Goal: Information Seeking & Learning: Learn about a topic

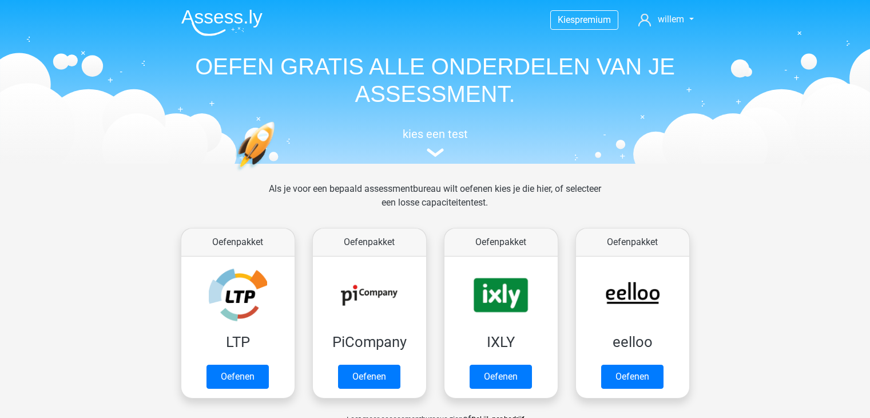
scroll to position [443, 0]
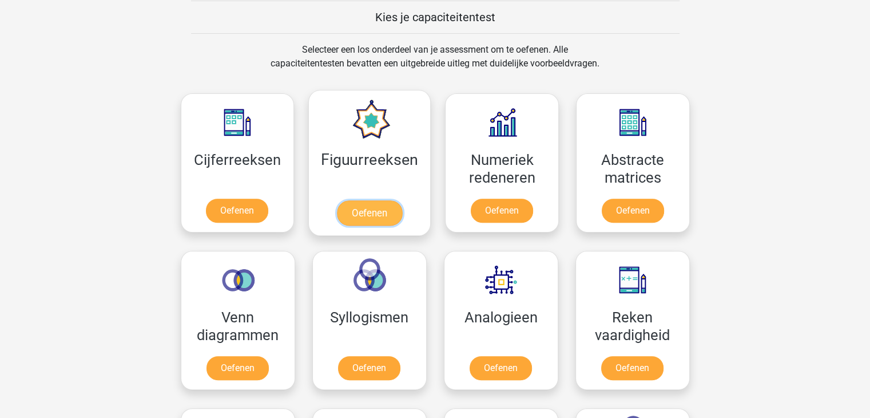
click at [366, 214] on link "Oefenen" at bounding box center [369, 212] width 65 height 25
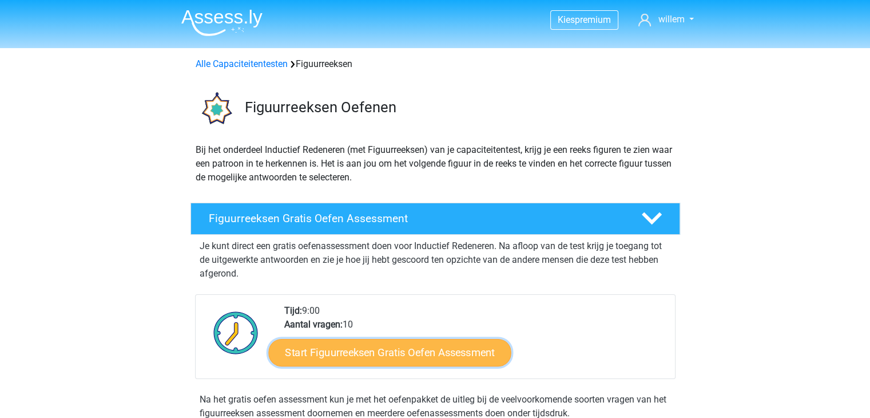
click at [388, 349] on link "Start Figuurreeksen Gratis Oefen Assessment" at bounding box center [389, 351] width 243 height 27
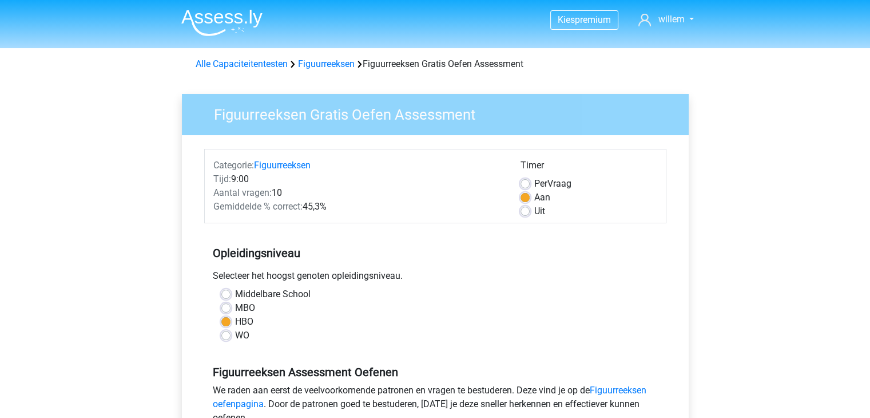
click at [235, 305] on label "MBO" at bounding box center [245, 308] width 20 height 14
click at [227, 305] on input "MBO" at bounding box center [225, 306] width 9 height 11
radio input "true"
click at [221, 315] on input "HBO" at bounding box center [225, 320] width 9 height 11
radio input "true"
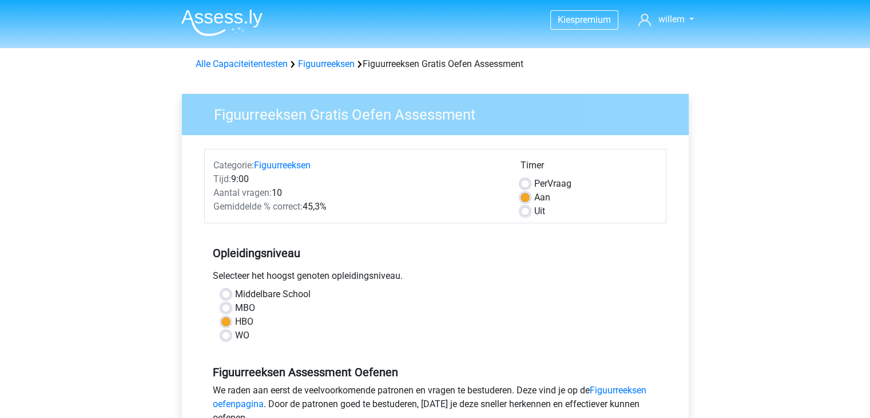
click at [221, 301] on input "MBO" at bounding box center [225, 306] width 9 height 11
radio input "true"
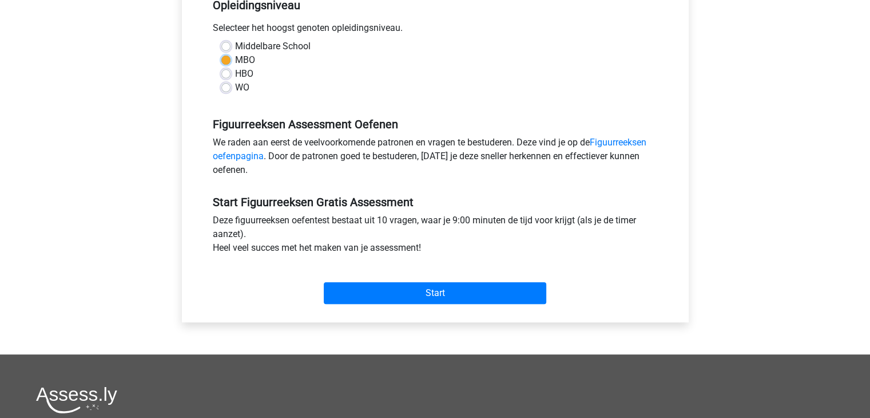
scroll to position [249, 0]
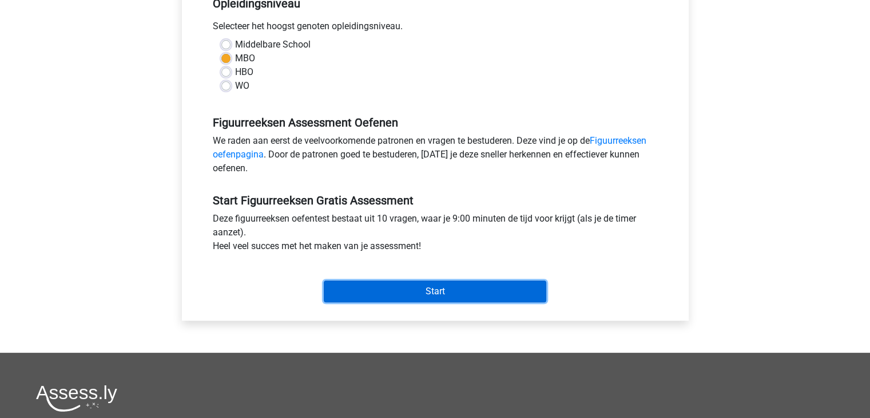
click at [438, 287] on input "Start" at bounding box center [435, 291] width 223 height 22
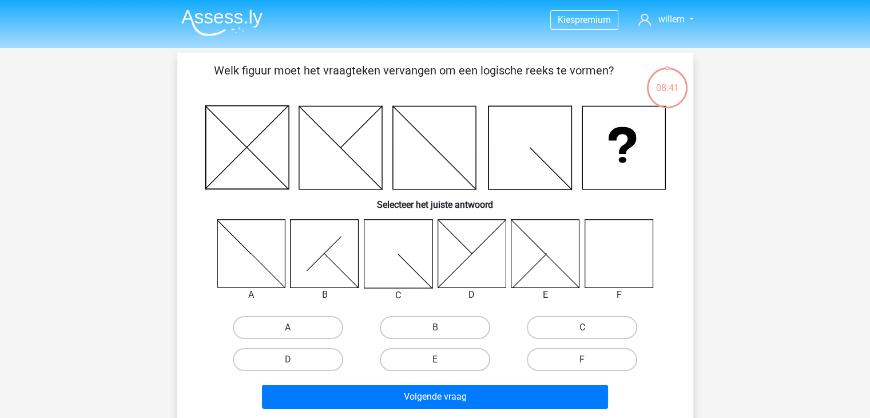
click at [577, 362] on label "F" at bounding box center [582, 359] width 110 height 23
click at [582, 362] on input "F" at bounding box center [585, 362] width 7 height 7
radio input "true"
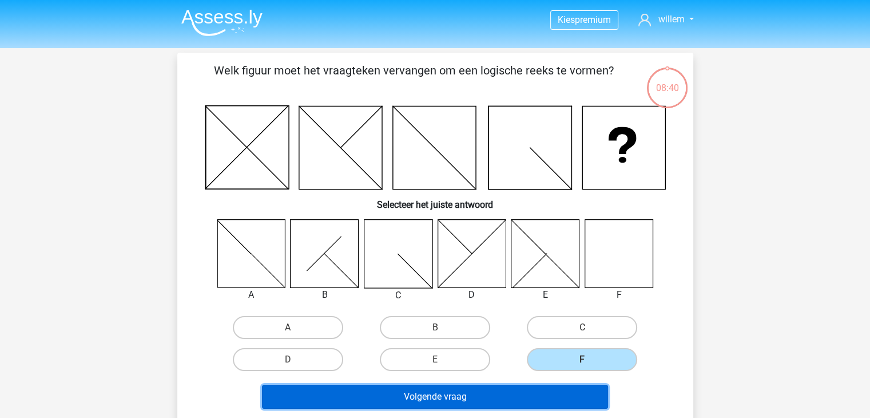
click at [421, 392] on button "Volgende vraag" at bounding box center [435, 396] width 346 height 24
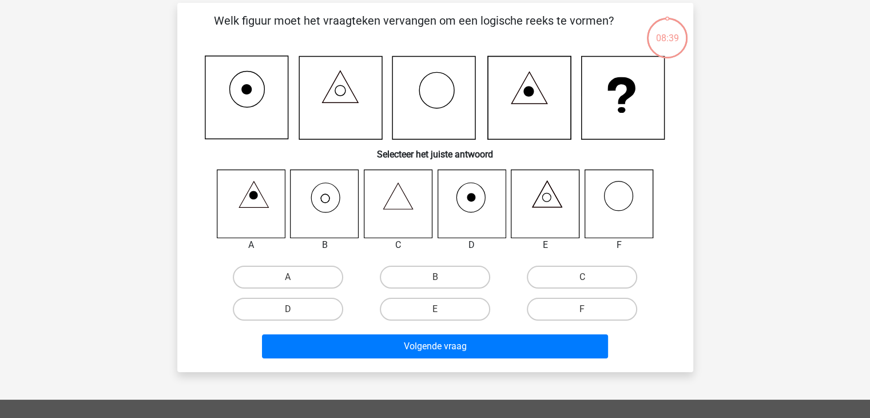
scroll to position [53, 0]
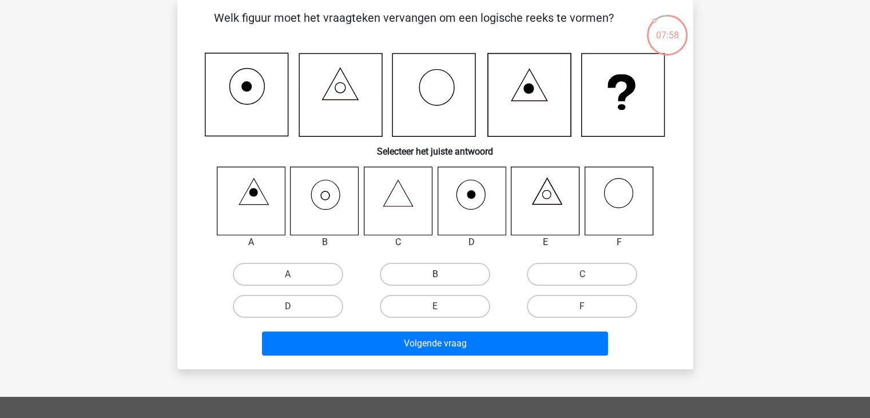
click at [430, 273] on label "B" at bounding box center [435, 274] width 110 height 23
click at [435, 274] on input "B" at bounding box center [438, 277] width 7 height 7
radio input "true"
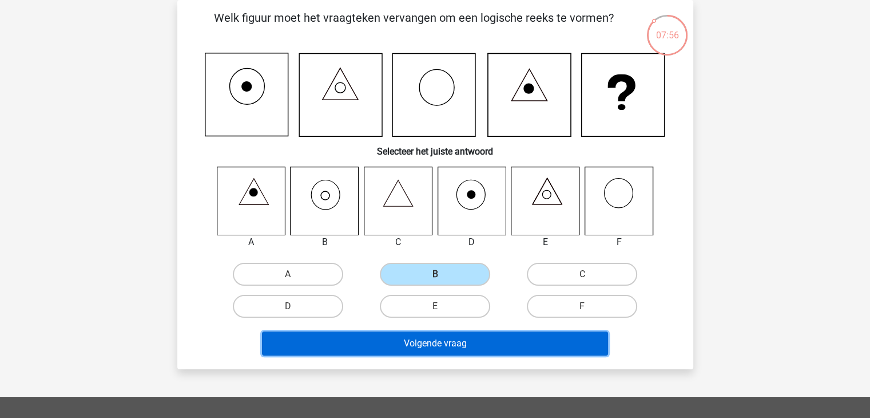
click at [446, 341] on button "Volgende vraag" at bounding box center [435, 343] width 346 height 24
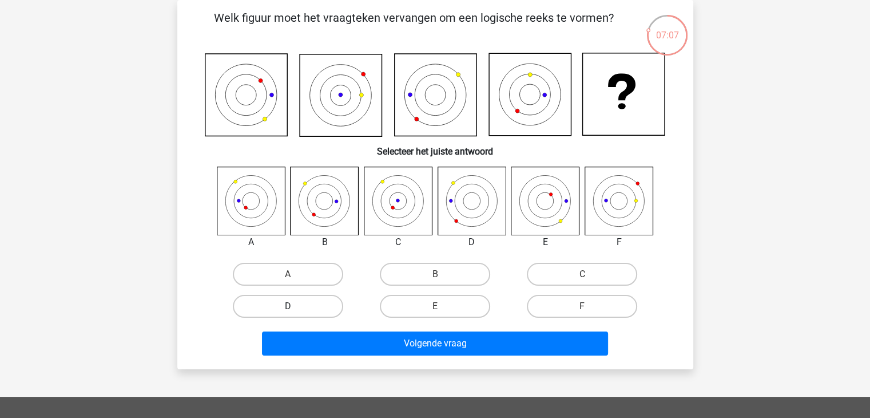
click at [286, 307] on label "D" at bounding box center [288, 306] width 110 height 23
click at [288, 307] on input "D" at bounding box center [291, 309] width 7 height 7
radio input "true"
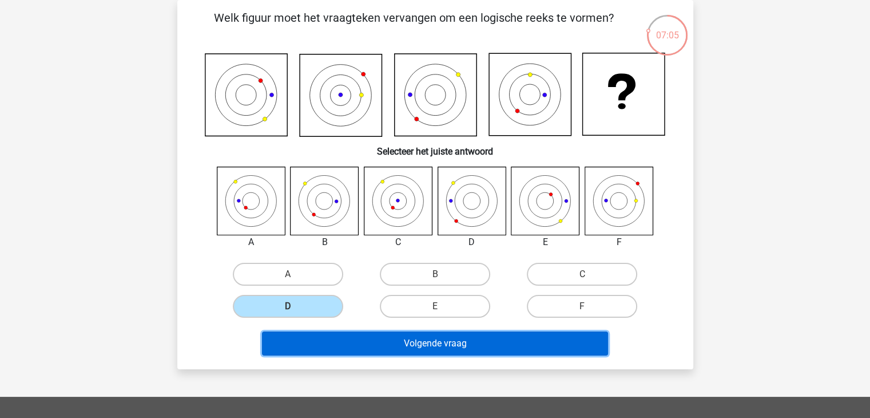
click at [417, 339] on button "Volgende vraag" at bounding box center [435, 343] width 346 height 24
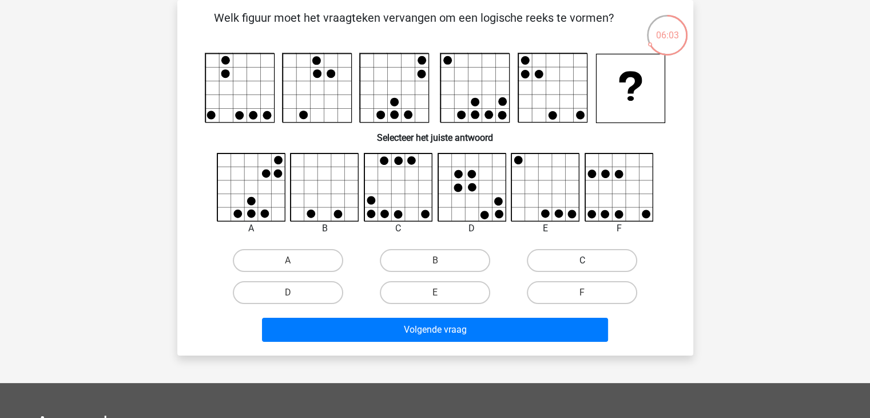
click at [583, 269] on label "C" at bounding box center [582, 260] width 110 height 23
click at [583, 268] on input "C" at bounding box center [585, 263] width 7 height 7
radio input "true"
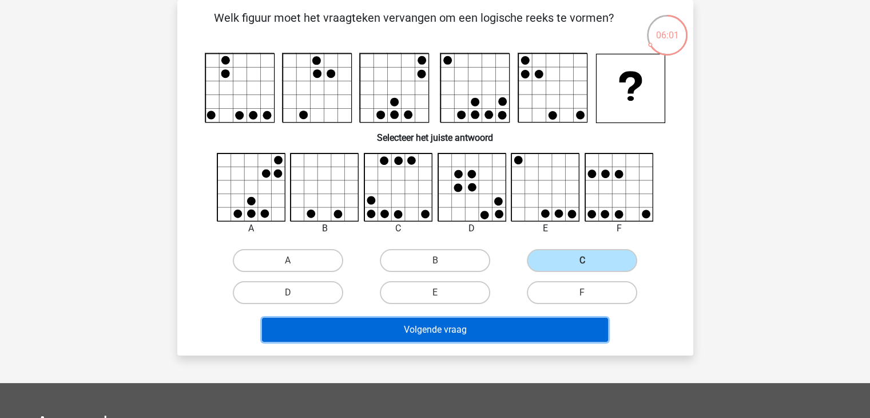
click at [443, 328] on button "Volgende vraag" at bounding box center [435, 329] width 346 height 24
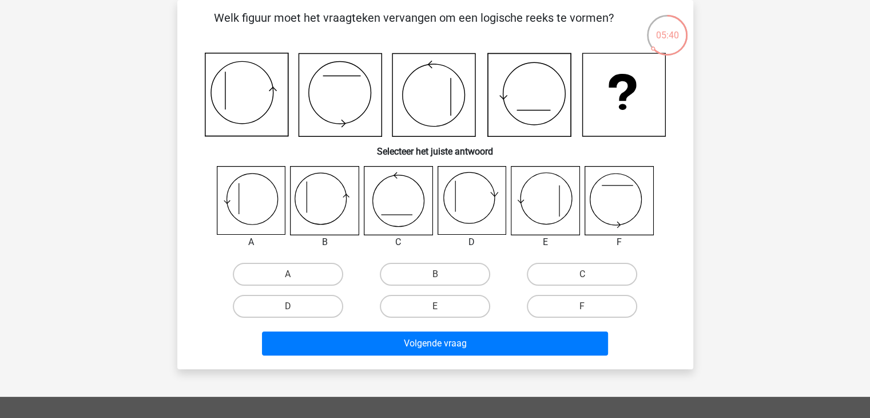
click at [544, 204] on icon at bounding box center [545, 200] width 68 height 68
click at [426, 305] on label "E" at bounding box center [435, 306] width 110 height 23
click at [435, 306] on input "E" at bounding box center [438, 309] width 7 height 7
radio input "true"
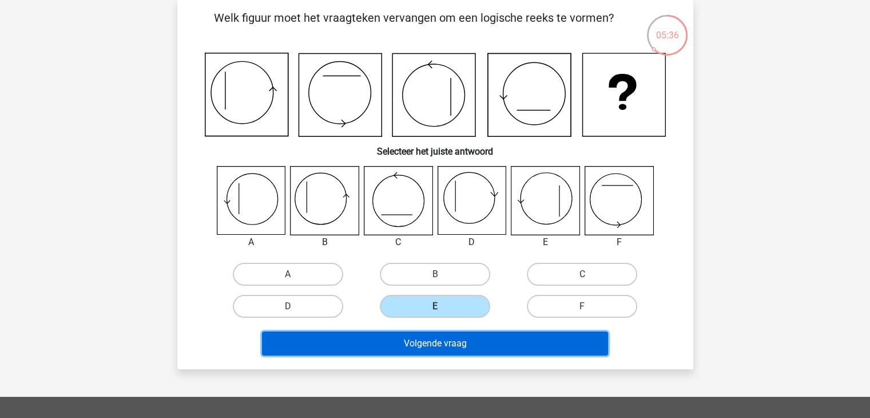
click at [424, 350] on button "Volgende vraag" at bounding box center [435, 343] width 346 height 24
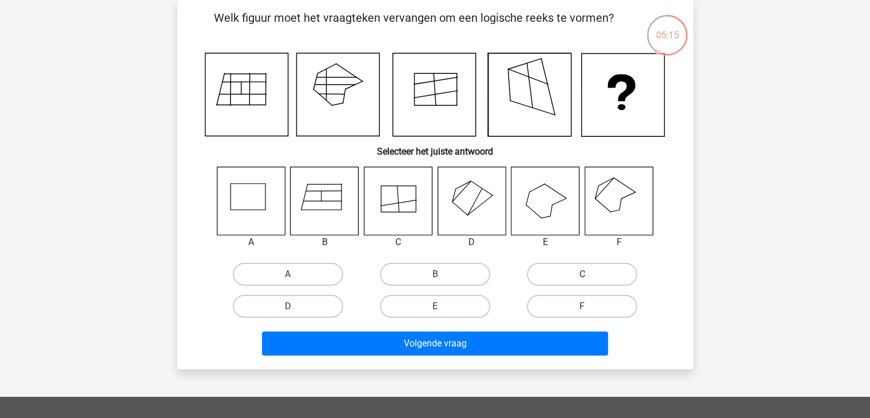
click at [578, 271] on label "C" at bounding box center [582, 274] width 110 height 23
click at [582, 274] on input "C" at bounding box center [585, 277] width 7 height 7
radio input "true"
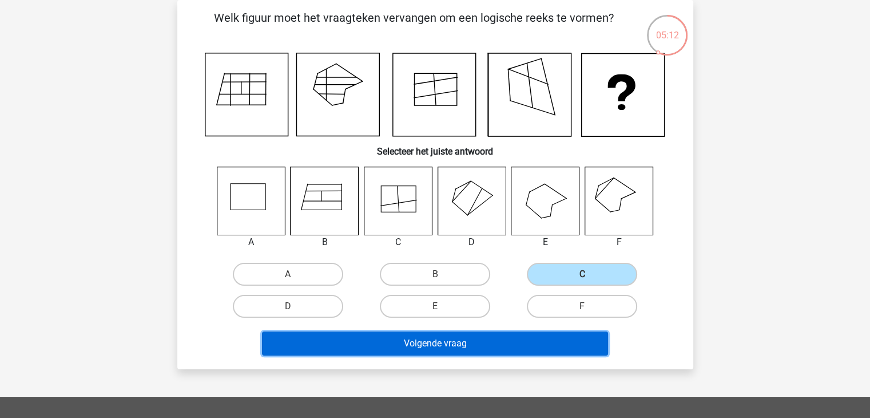
click at [431, 343] on button "Volgende vraag" at bounding box center [435, 343] width 346 height 24
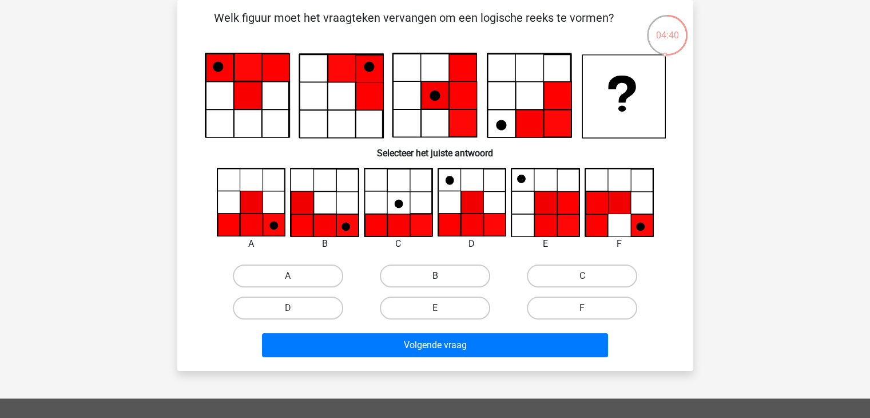
click at [427, 274] on label "B" at bounding box center [435, 275] width 110 height 23
click at [435, 276] on input "B" at bounding box center [438, 279] width 7 height 7
radio input "true"
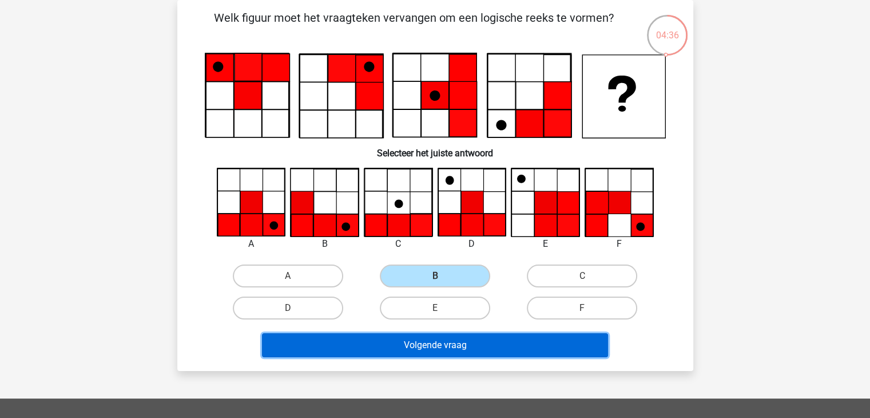
click at [421, 344] on button "Volgende vraag" at bounding box center [435, 345] width 346 height 24
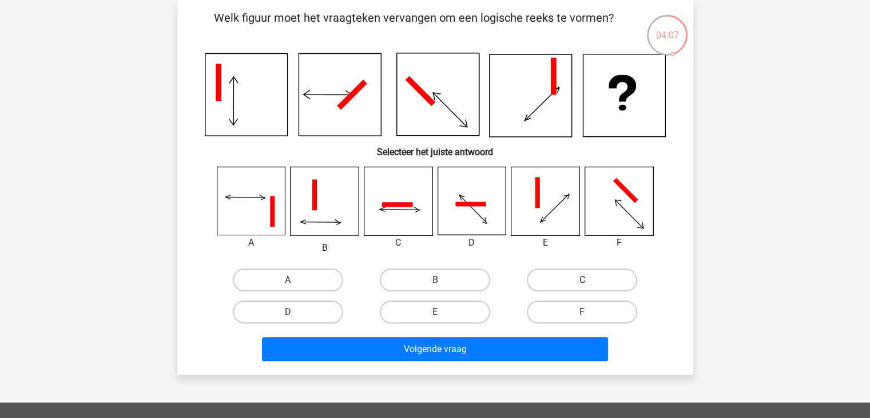
click at [593, 285] on label "C" at bounding box center [582, 279] width 110 height 23
click at [590, 285] on input "C" at bounding box center [585, 283] width 7 height 7
radio input "true"
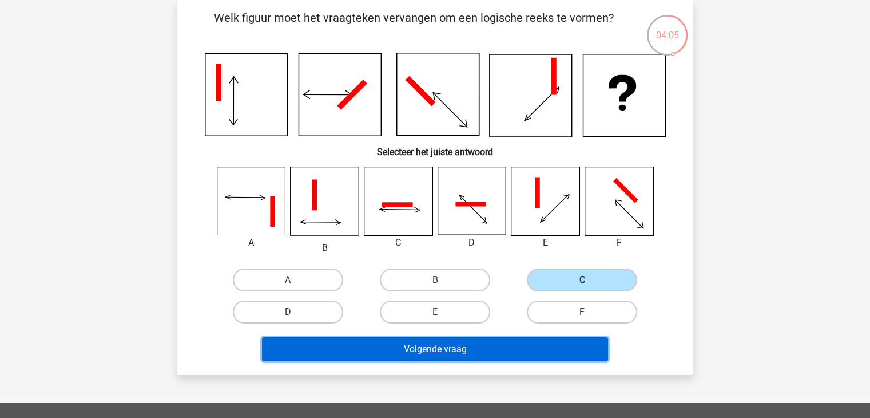
click at [443, 351] on button "Volgende vraag" at bounding box center [435, 349] width 346 height 24
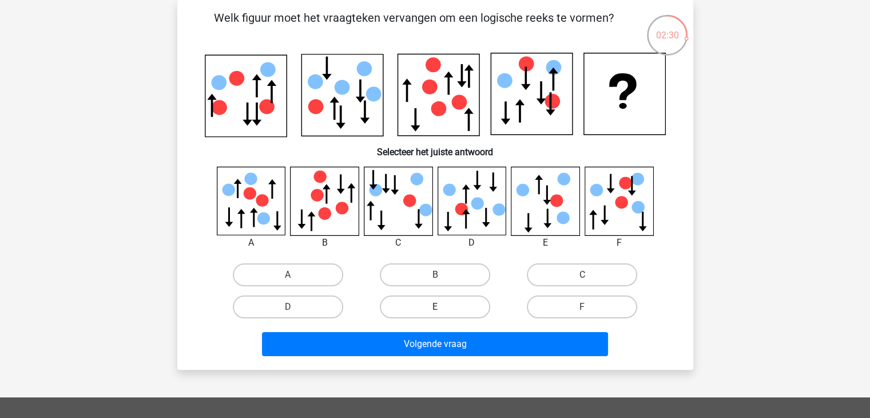
click at [423, 301] on label "E" at bounding box center [435, 306] width 110 height 23
click at [435, 307] on input "E" at bounding box center [438, 310] width 7 height 7
radio input "true"
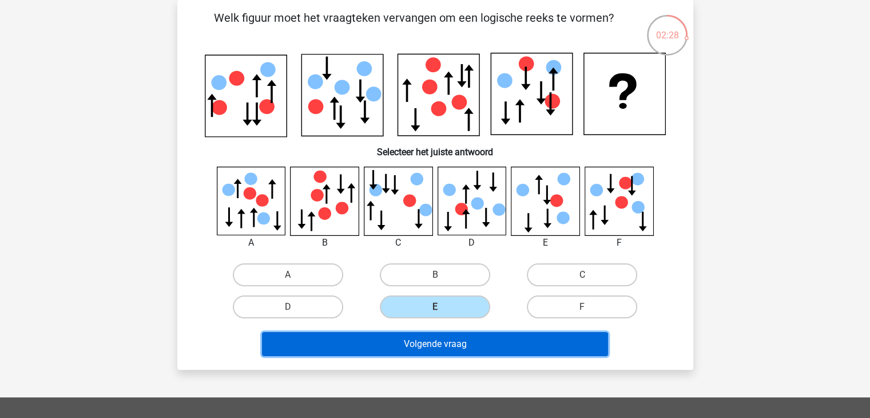
click at [403, 343] on button "Volgende vraag" at bounding box center [435, 344] width 346 height 24
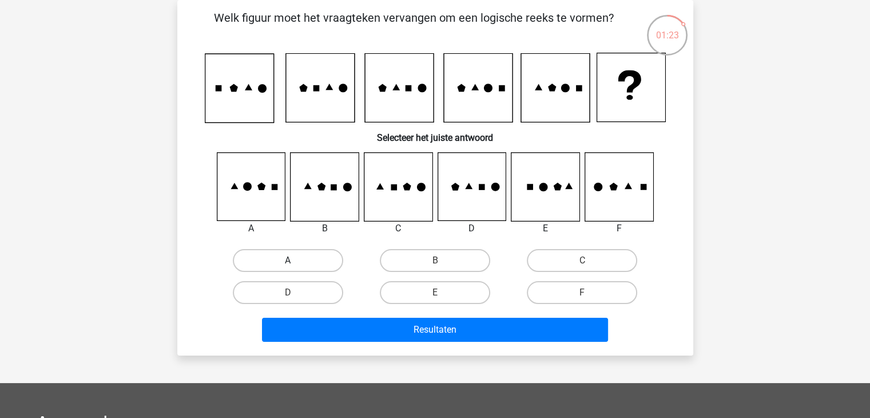
click at [281, 259] on label "A" at bounding box center [288, 260] width 110 height 23
click at [288, 260] on input "A" at bounding box center [291, 263] width 7 height 7
radio input "true"
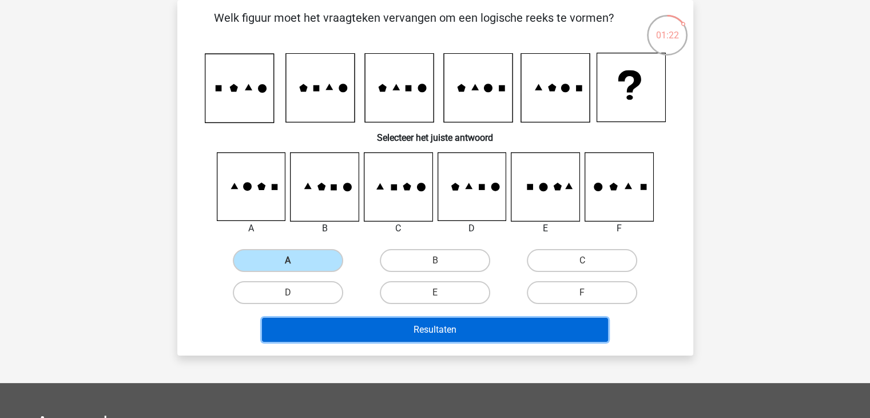
click at [414, 328] on button "Resultaten" at bounding box center [435, 329] width 346 height 24
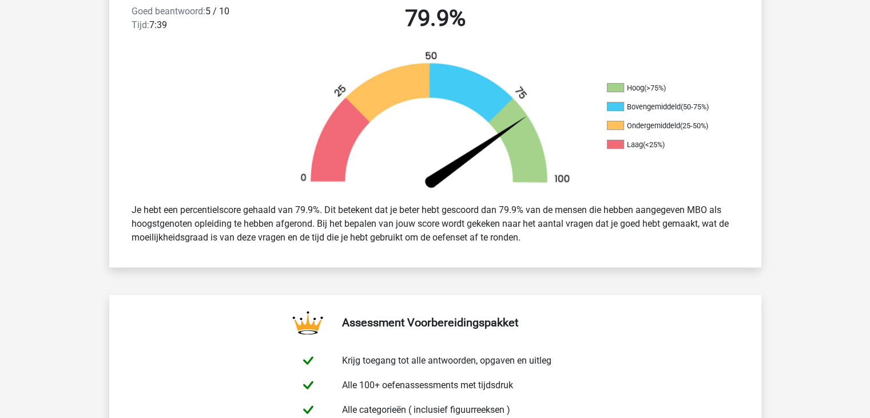
scroll to position [275, 0]
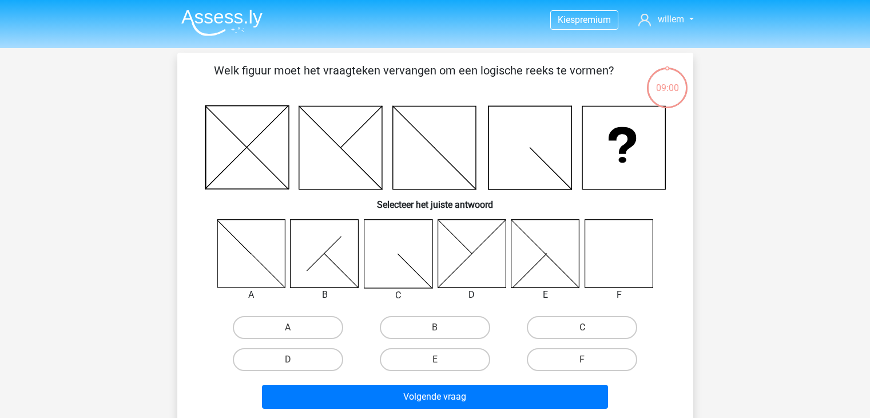
scroll to position [53, 0]
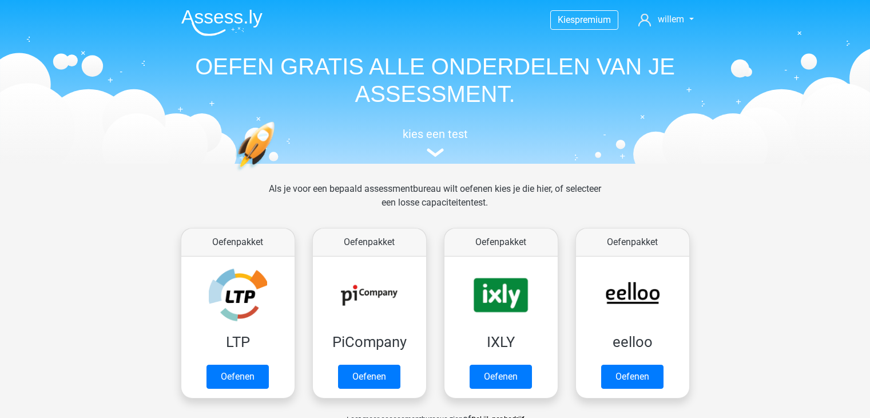
scroll to position [443, 0]
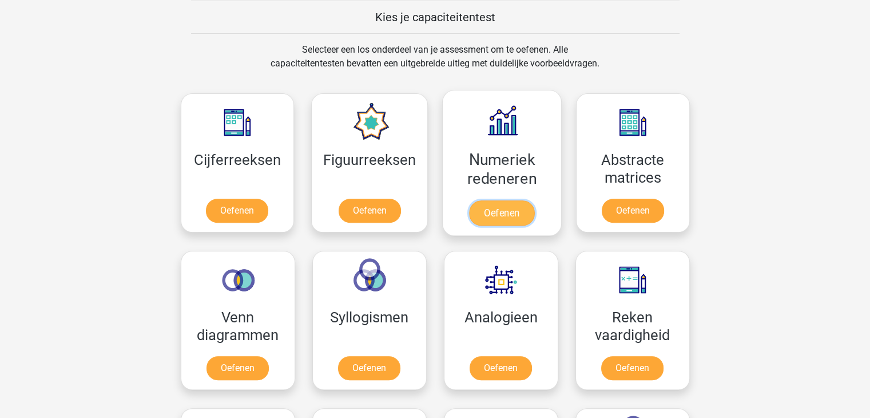
click at [487, 203] on link "Oefenen" at bounding box center [501, 212] width 65 height 25
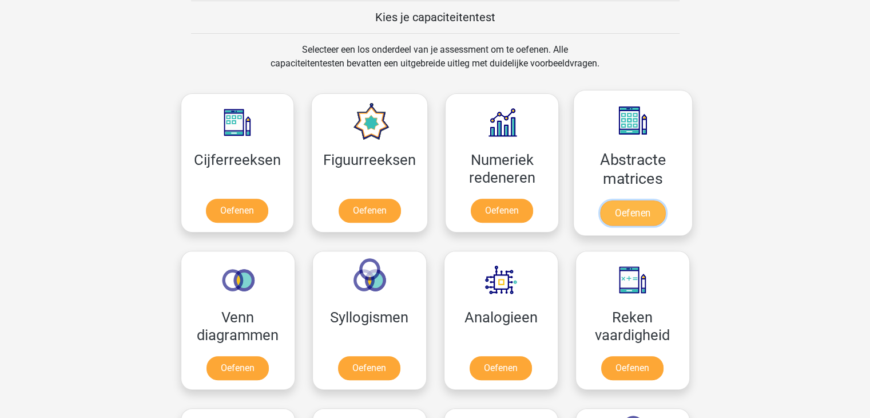
click at [620, 200] on link "Oefenen" at bounding box center [632, 212] width 65 height 25
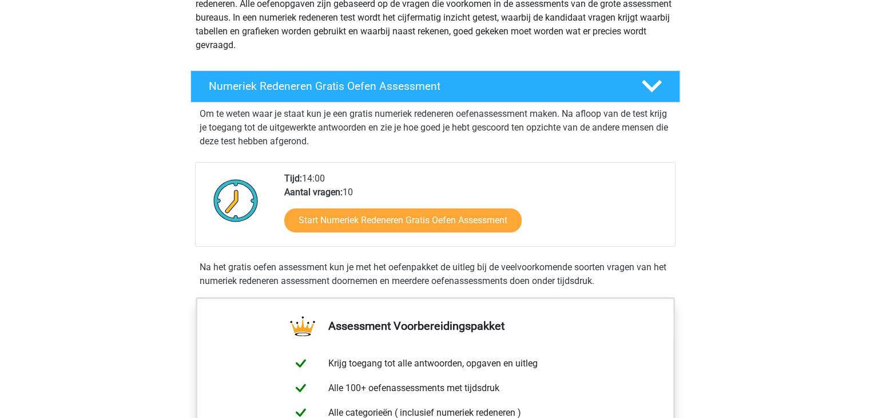
scroll to position [183, 0]
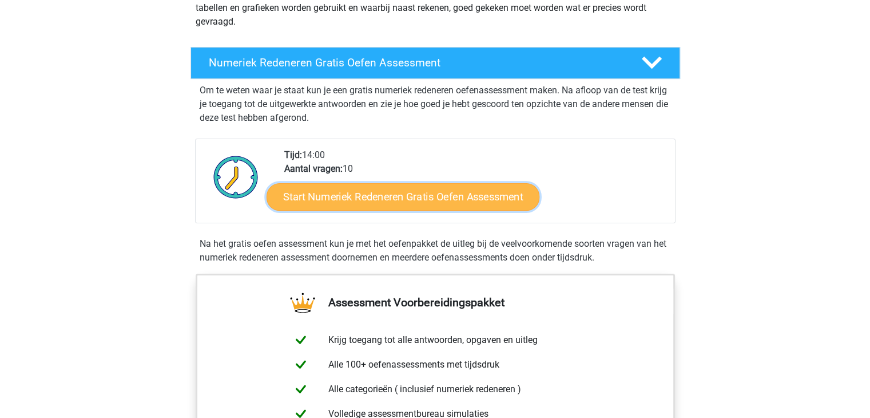
click at [366, 194] on link "Start Numeriek Redeneren Gratis Oefen Assessment" at bounding box center [403, 195] width 273 height 27
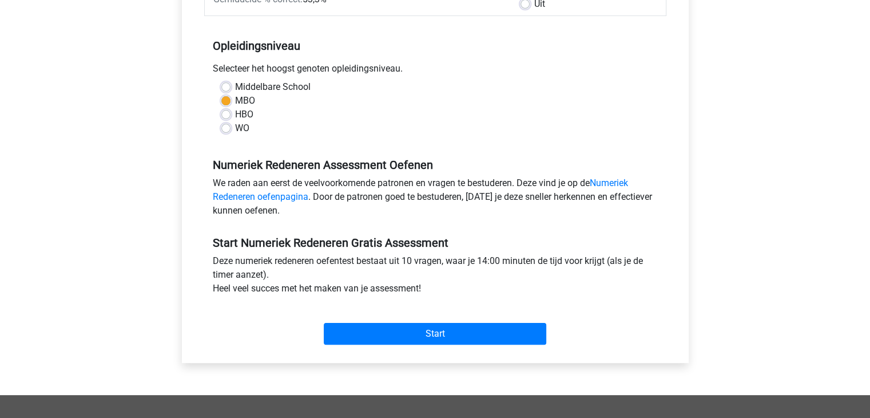
scroll to position [232, 0]
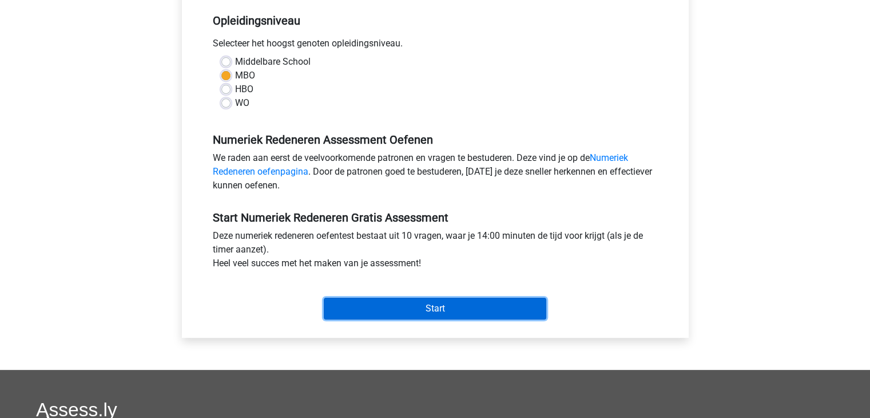
click at [450, 309] on input "Start" at bounding box center [435, 308] width 223 height 22
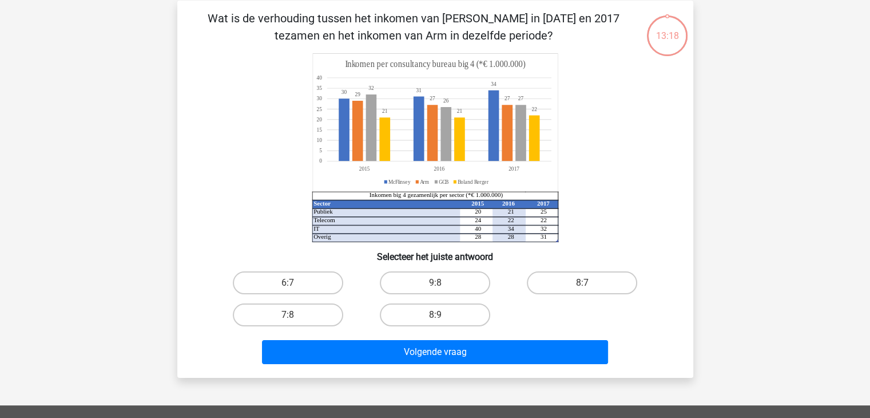
scroll to position [92, 0]
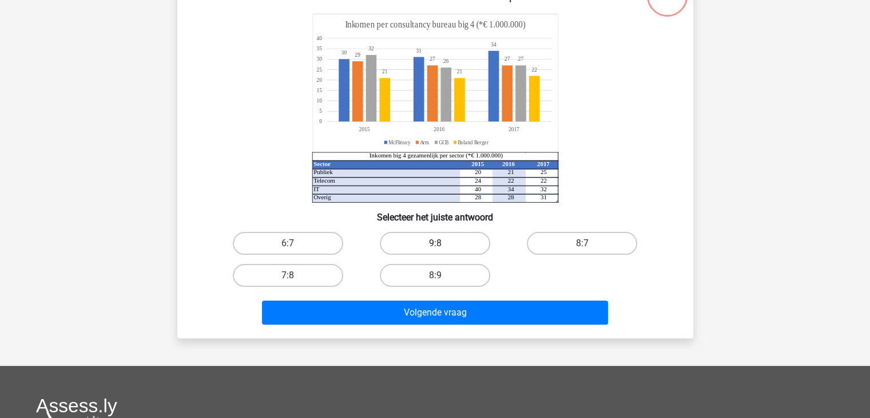
click at [435, 239] on label "9:8" at bounding box center [435, 243] width 110 height 23
click at [435, 243] on input "9:8" at bounding box center [438, 246] width 7 height 7
radio input "true"
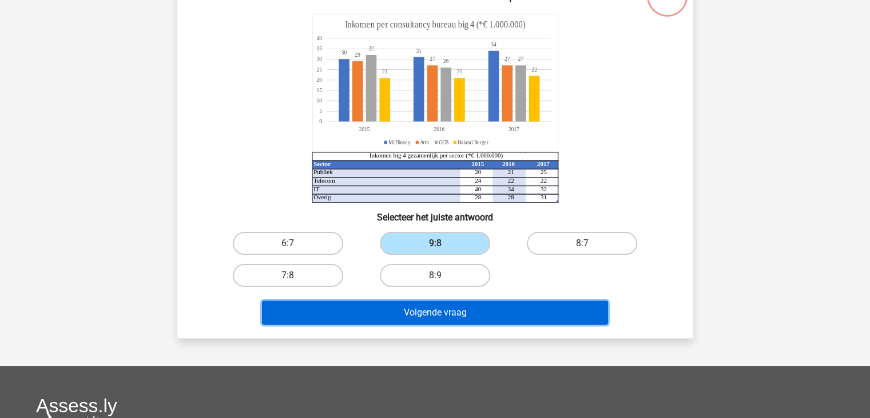
click at [410, 307] on button "Volgende vraag" at bounding box center [435, 312] width 346 height 24
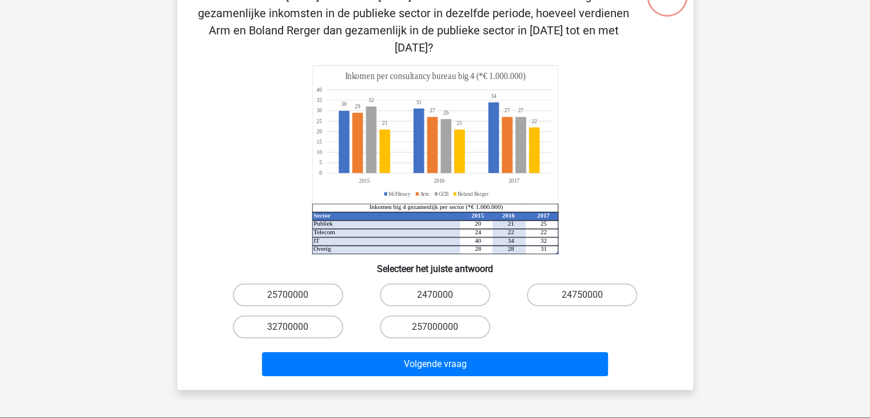
scroll to position [53, 0]
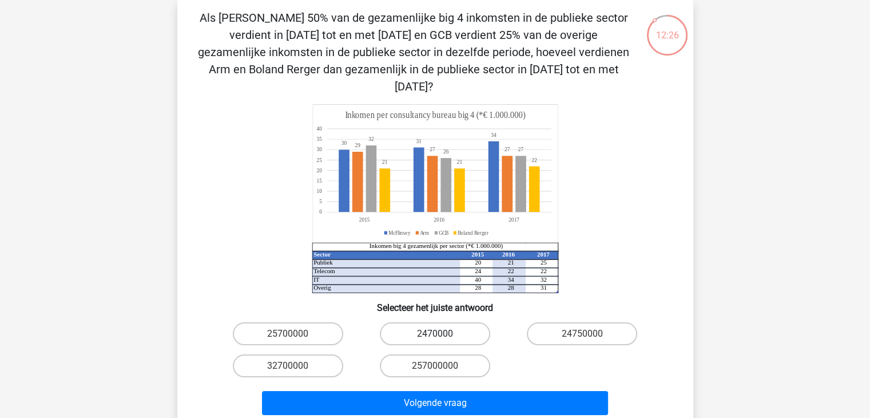
click at [424, 322] on label "2470000" at bounding box center [435, 333] width 110 height 23
click at [435, 333] on input "2470000" at bounding box center [438, 336] width 7 height 7
radio input "true"
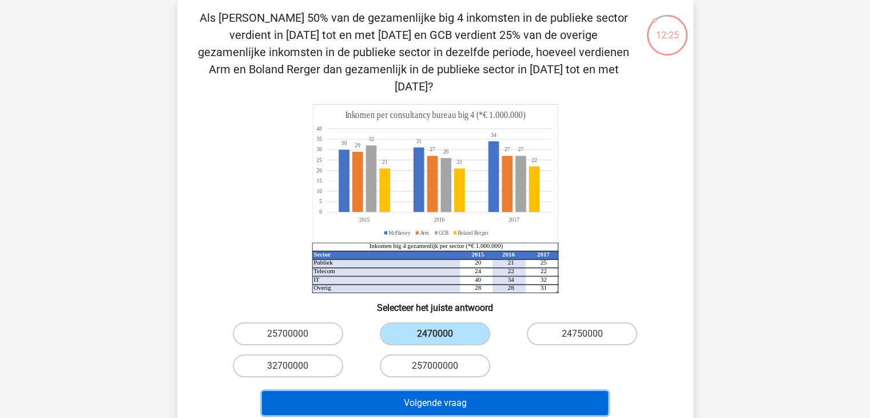
click at [423, 391] on button "Volgende vraag" at bounding box center [435, 403] width 346 height 24
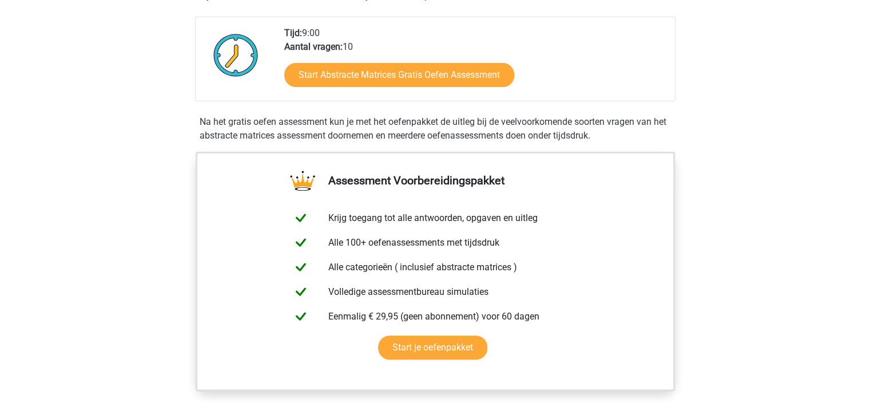
scroll to position [297, 0]
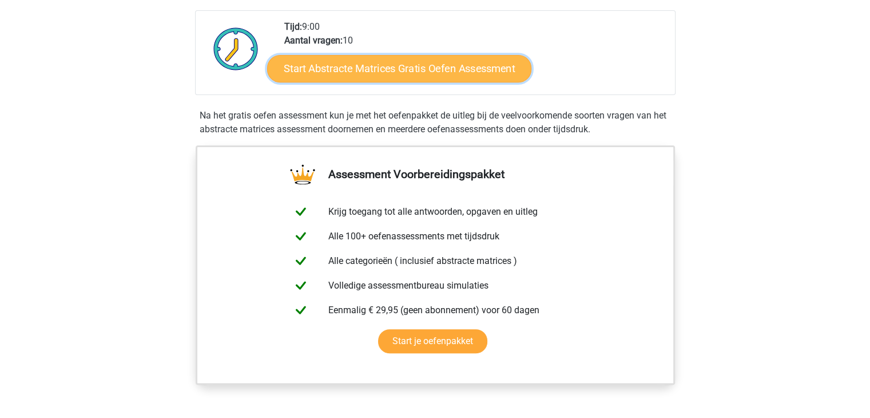
click at [416, 74] on link "Start Abstracte Matrices Gratis Oefen Assessment" at bounding box center [399, 67] width 264 height 27
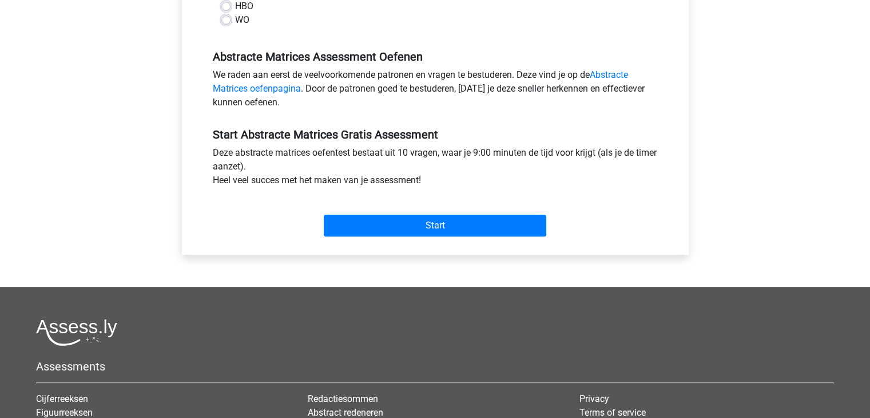
scroll to position [366, 0]
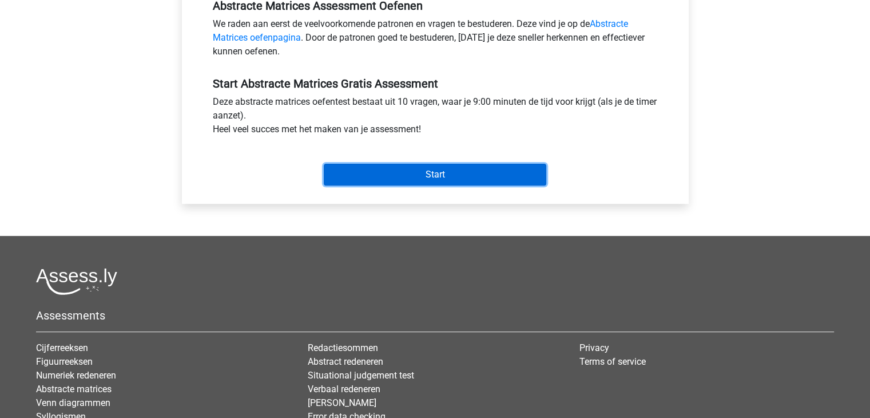
click at [455, 180] on input "Start" at bounding box center [435, 175] width 223 height 22
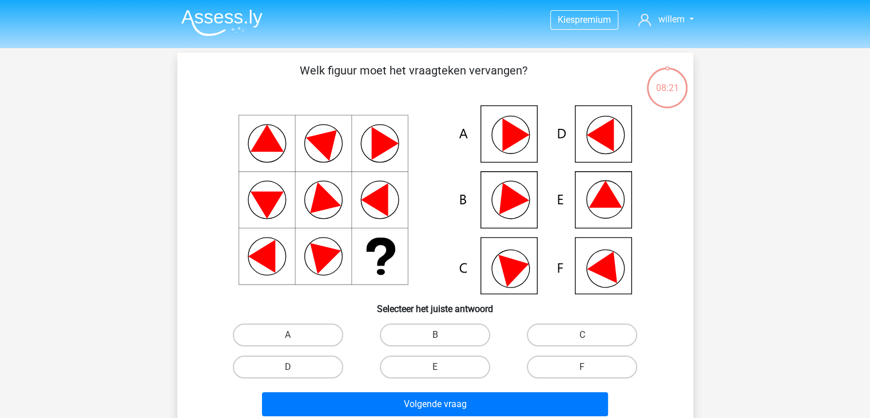
click at [292, 368] on input "D" at bounding box center [291, 370] width 7 height 7
radio input "true"
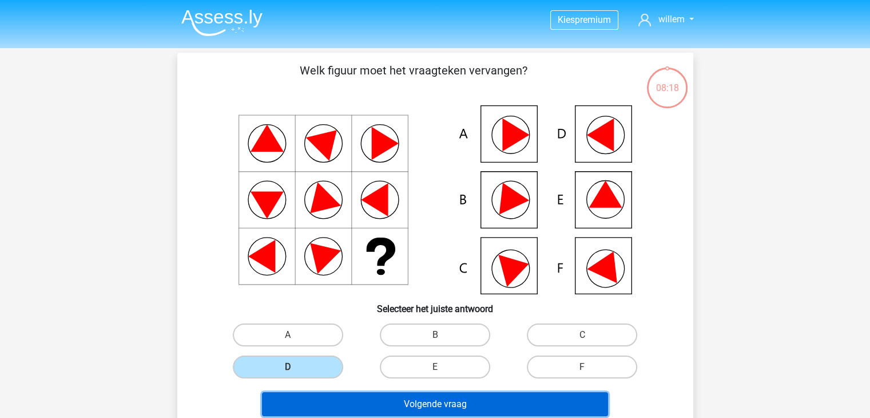
click at [405, 401] on button "Volgende vraag" at bounding box center [435, 404] width 346 height 24
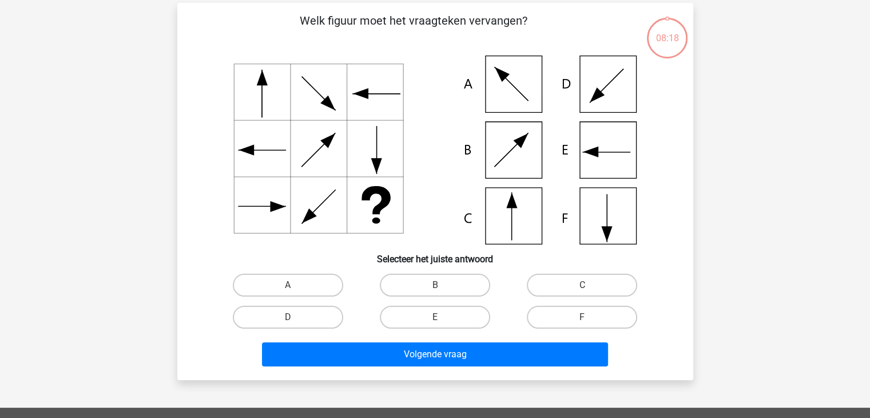
scroll to position [53, 0]
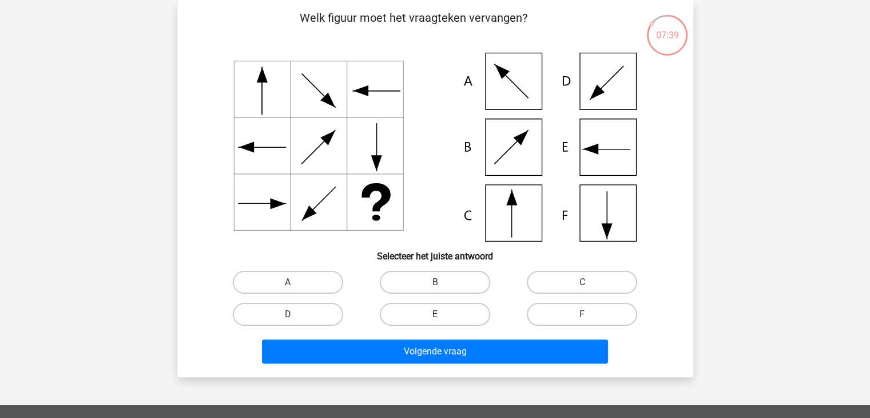
click at [454, 316] on label "E" at bounding box center [435, 314] width 110 height 23
click at [442, 316] on input "E" at bounding box center [438, 317] width 7 height 7
radio input "true"
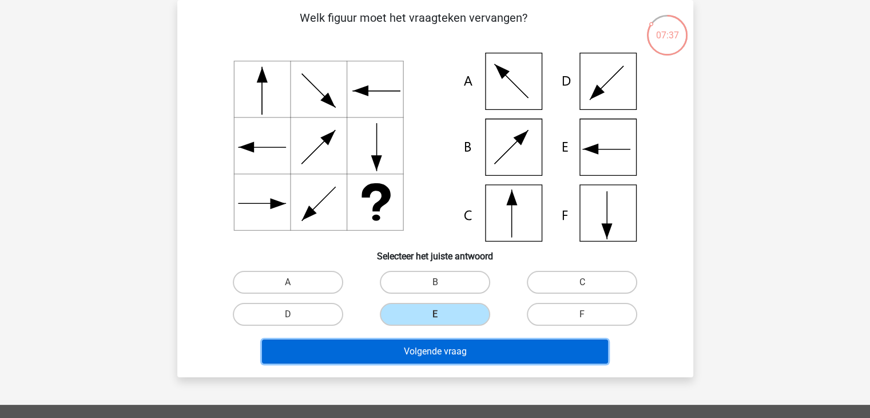
click at [435, 355] on button "Volgende vraag" at bounding box center [435, 351] width 346 height 24
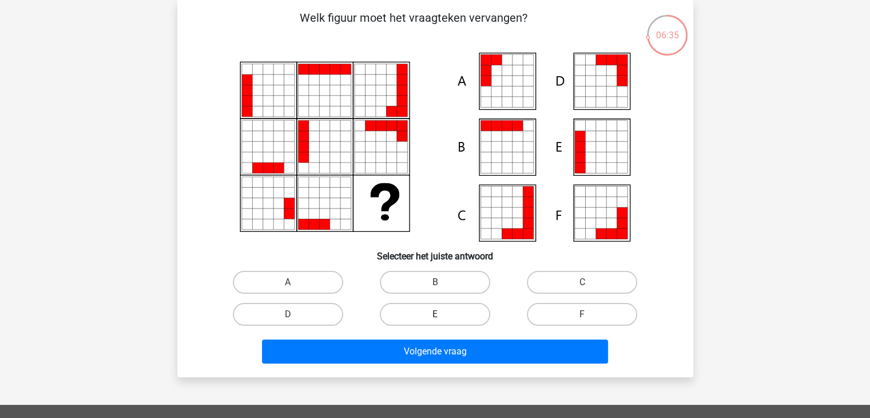
click at [426, 317] on label "E" at bounding box center [435, 314] width 110 height 23
click at [435, 317] on input "E" at bounding box center [438, 317] width 7 height 7
radio input "true"
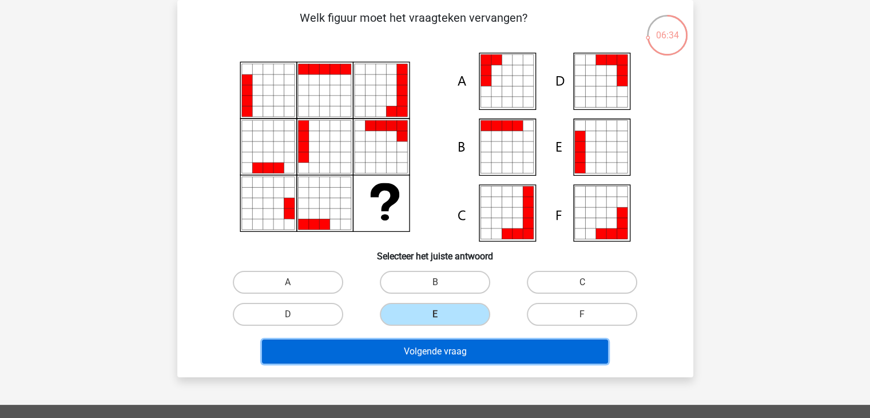
click at [435, 351] on button "Volgende vraag" at bounding box center [435, 351] width 346 height 24
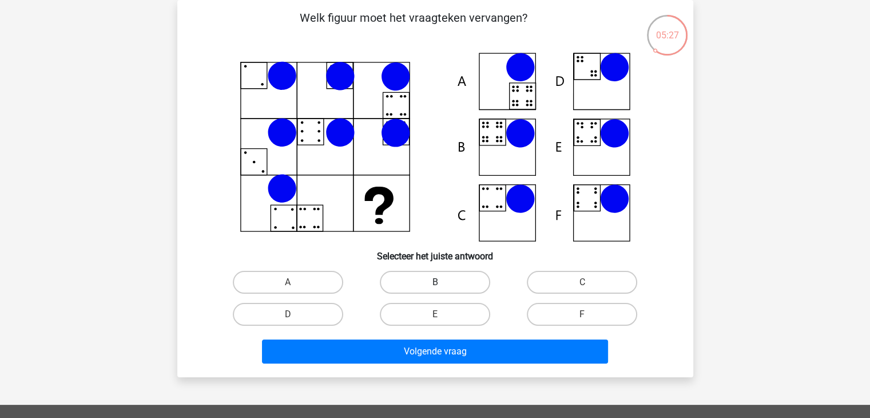
click at [435, 277] on label "B" at bounding box center [435, 282] width 110 height 23
click at [435, 282] on input "B" at bounding box center [438, 285] width 7 height 7
radio input "true"
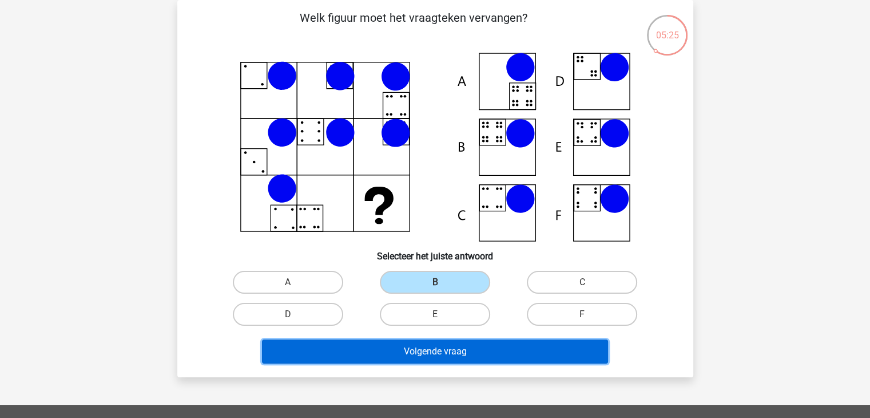
click at [429, 347] on button "Volgende vraag" at bounding box center [435, 351] width 346 height 24
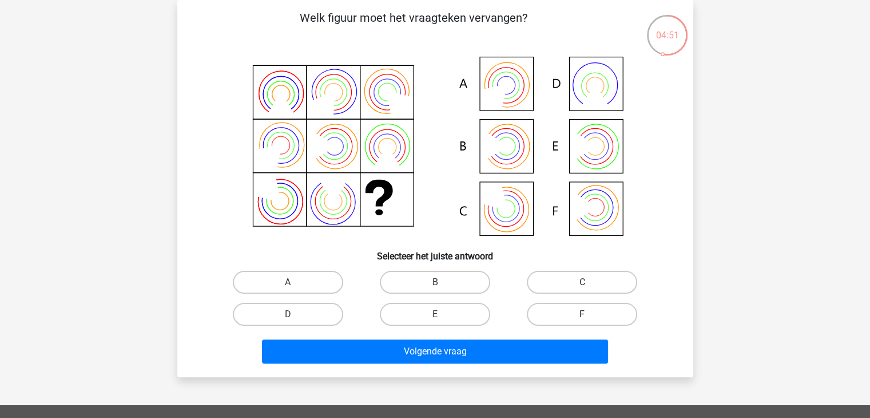
click at [560, 316] on label "F" at bounding box center [582, 314] width 110 height 23
click at [582, 316] on input "F" at bounding box center [585, 317] width 7 height 7
radio input "true"
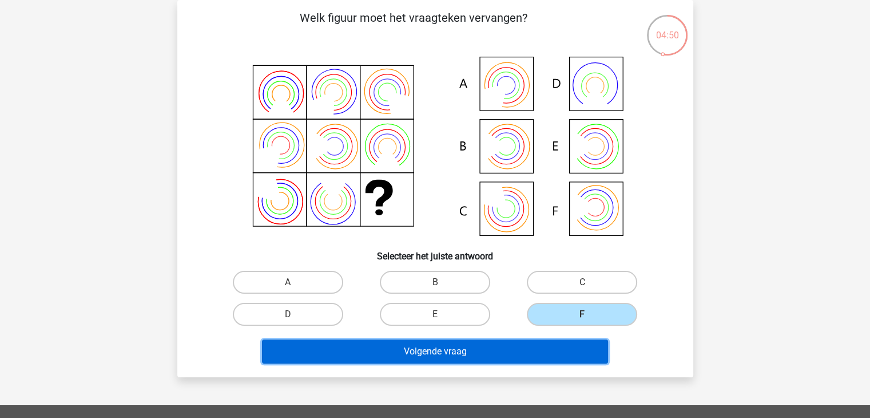
click at [476, 341] on button "Volgende vraag" at bounding box center [435, 351] width 346 height 24
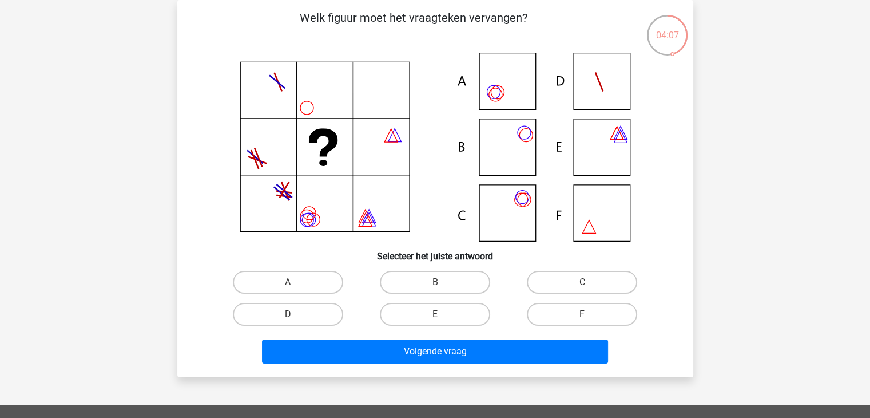
click at [291, 284] on input "A" at bounding box center [291, 285] width 7 height 7
radio input "true"
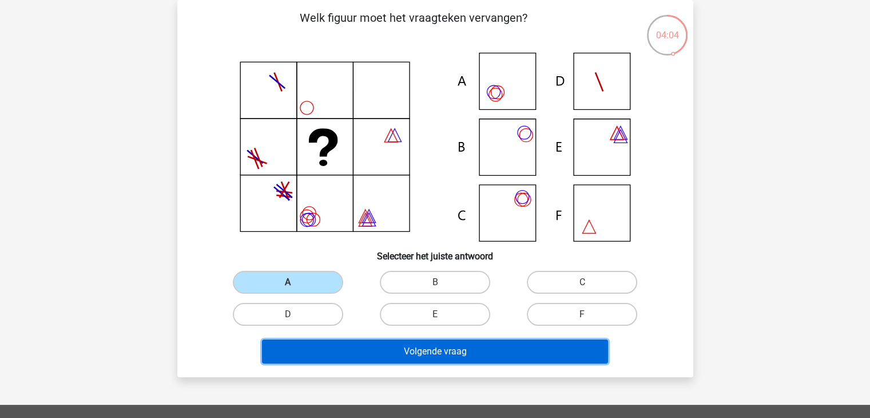
click at [445, 353] on button "Volgende vraag" at bounding box center [435, 351] width 346 height 24
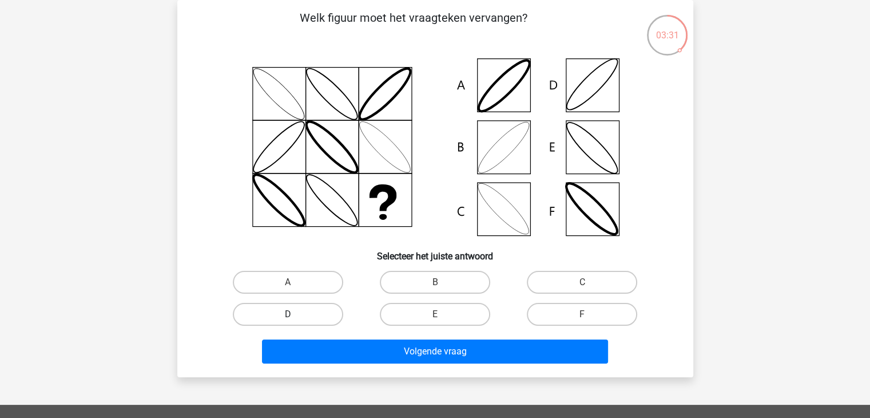
click at [290, 313] on label "D" at bounding box center [288, 314] width 110 height 23
click at [290, 314] on input "D" at bounding box center [291, 317] width 7 height 7
radio input "true"
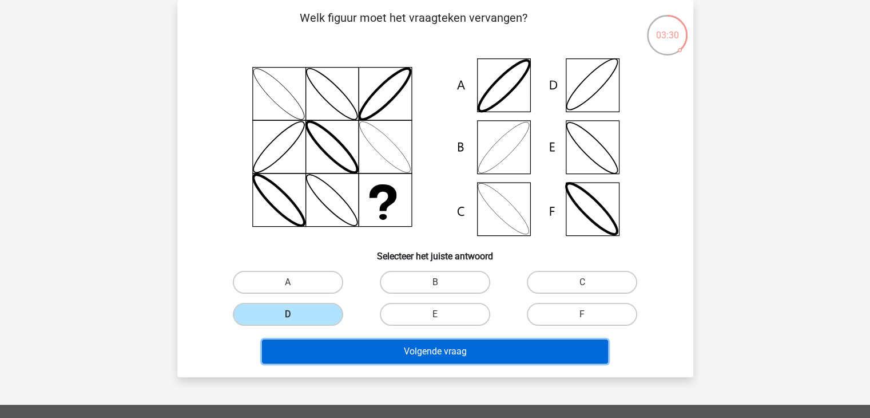
click at [396, 348] on button "Volgende vraag" at bounding box center [435, 351] width 346 height 24
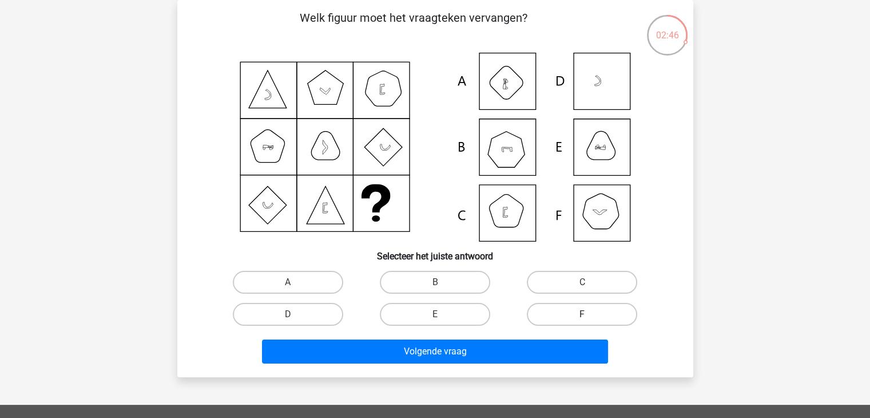
click at [570, 311] on label "F" at bounding box center [582, 314] width 110 height 23
click at [582, 314] on input "F" at bounding box center [585, 317] width 7 height 7
radio input "true"
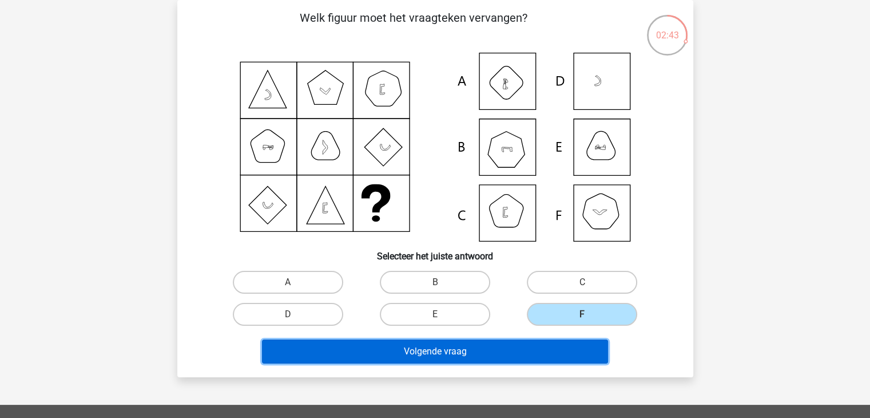
click at [434, 347] on button "Volgende vraag" at bounding box center [435, 351] width 346 height 24
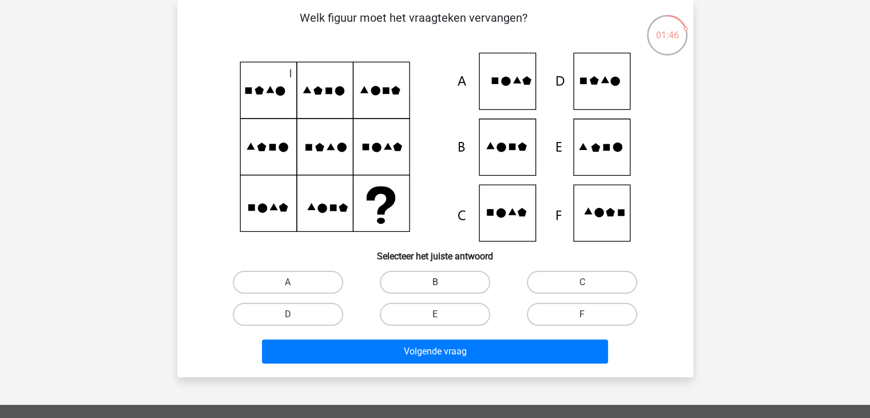
click at [430, 284] on label "B" at bounding box center [435, 282] width 110 height 23
click at [435, 284] on input "B" at bounding box center [438, 285] width 7 height 7
radio input "true"
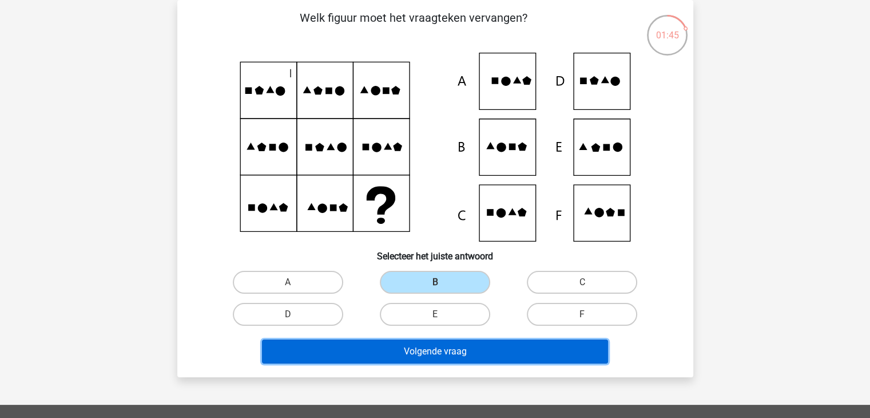
click at [440, 345] on button "Volgende vraag" at bounding box center [435, 351] width 346 height 24
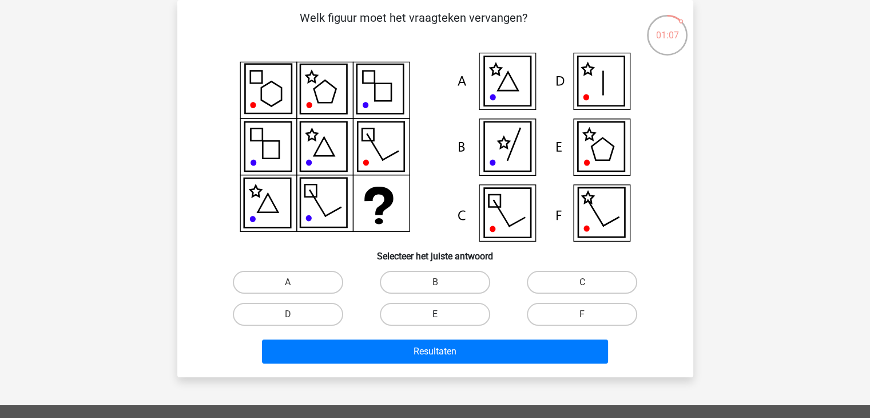
click at [430, 313] on label "E" at bounding box center [435, 314] width 110 height 23
click at [435, 314] on input "E" at bounding box center [438, 317] width 7 height 7
radio input "true"
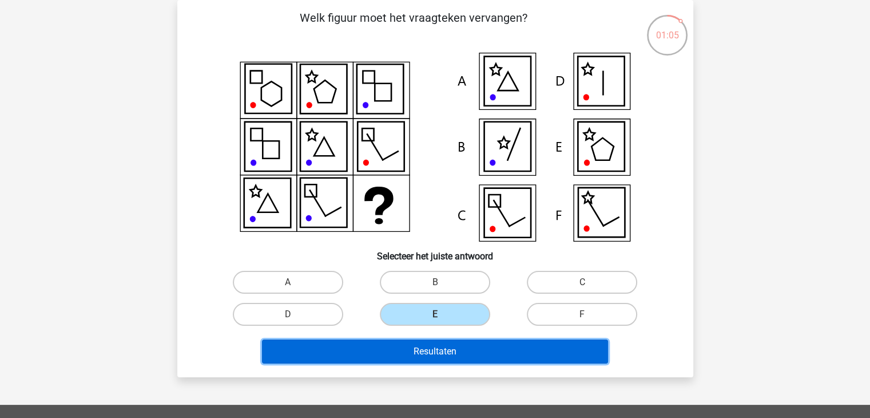
click at [428, 348] on button "Resultaten" at bounding box center [435, 351] width 346 height 24
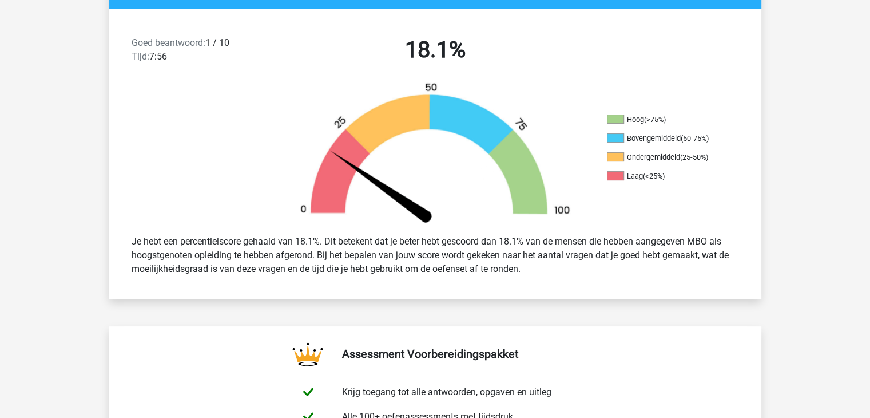
scroll to position [297, 0]
